Goal: Information Seeking & Learning: Find specific fact

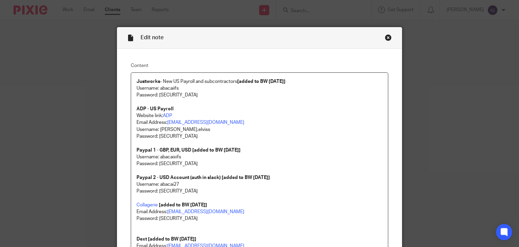
click at [163, 88] on p "Username: abacaiifs" at bounding box center [259, 88] width 246 height 7
copy p "abacaiifs"
click at [168, 97] on p "Password: [SECURITY_DATA]" at bounding box center [259, 95] width 246 height 7
click at [168, 96] on p "Password: [SECURITY_DATA]" at bounding box center [259, 95] width 246 height 7
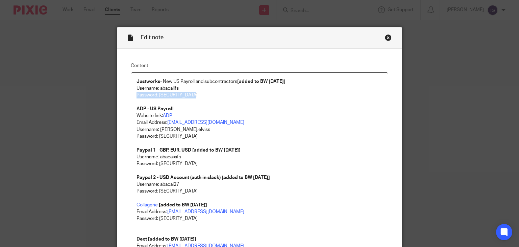
click at [168, 96] on p "Password: [SECURITY_DATA]" at bounding box center [259, 95] width 246 height 7
click at [191, 97] on p "Password: [SECURITY_DATA]" at bounding box center [259, 95] width 246 height 7
click at [201, 115] on p "Website link: ADP" at bounding box center [259, 115] width 246 height 7
drag, startPoint x: 194, startPoint y: 96, endPoint x: 158, endPoint y: 95, distance: 35.8
click at [158, 95] on p "Password: [SECURITY_DATA]" at bounding box center [259, 95] width 246 height 7
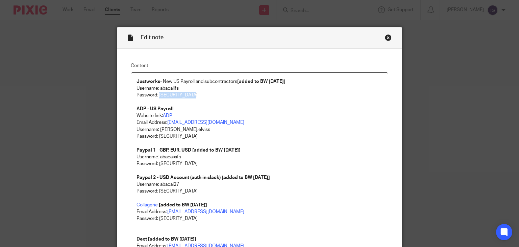
copy p "He11oWorld!123"
